Goal: Contribute content

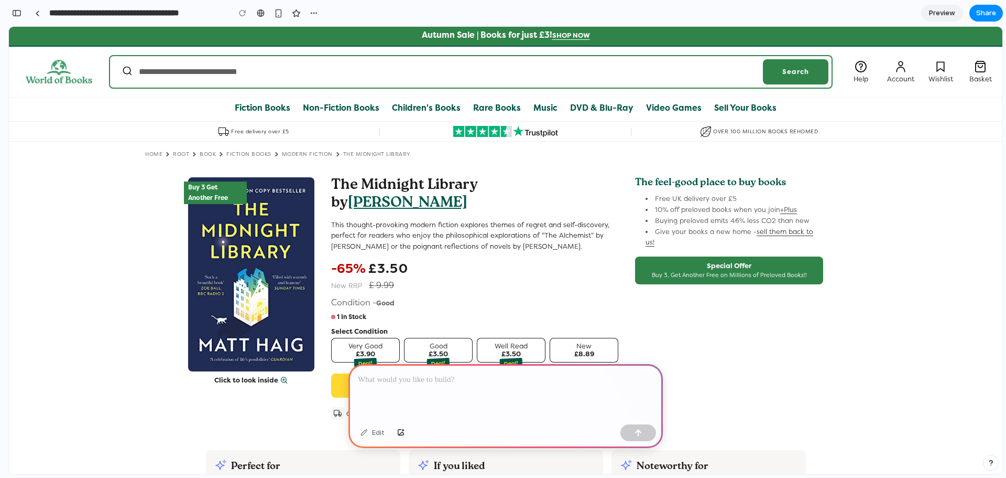
click at [426, 376] on p at bounding box center [506, 379] width 296 height 13
click at [443, 384] on div at bounding box center [506, 392] width 315 height 56
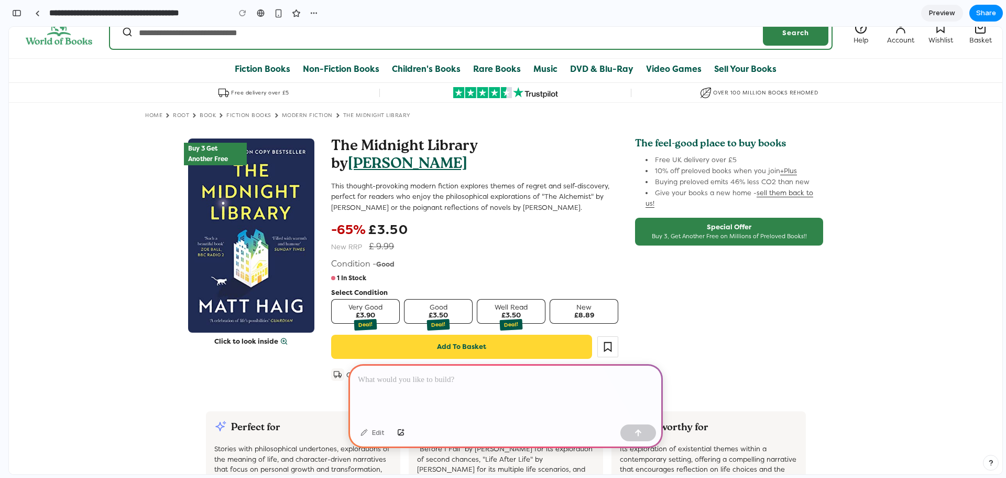
scroll to position [52, 0]
